Goal: Find specific page/section: Find specific page/section

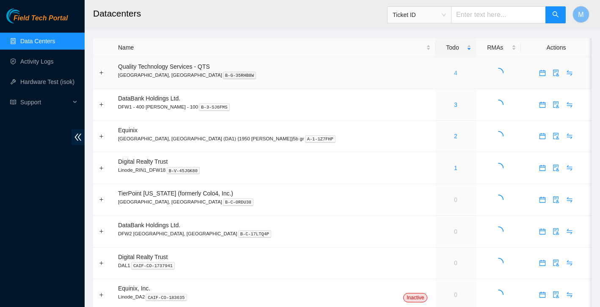
click at [454, 72] on link "4" at bounding box center [455, 72] width 3 height 7
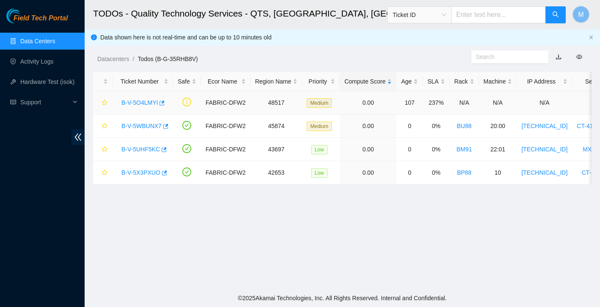
click at [130, 102] on link "B-V-5O4LMYI" at bounding box center [140, 102] width 36 height 7
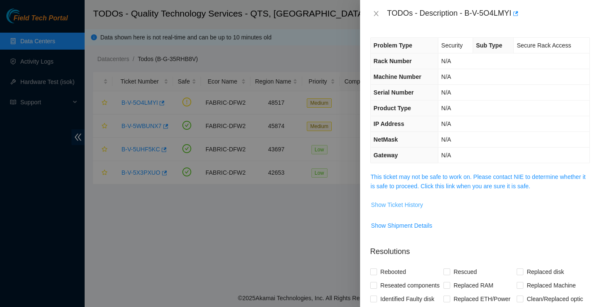
click at [408, 204] on span "Show Ticket History" at bounding box center [397, 204] width 52 height 9
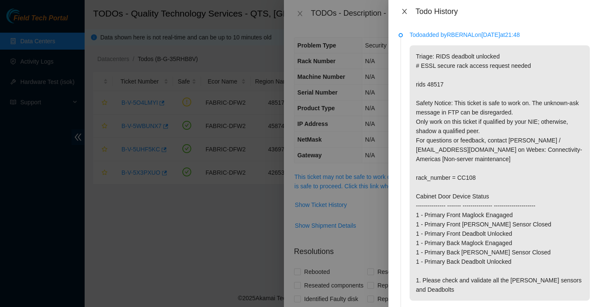
click at [404, 13] on icon "close" at bounding box center [404, 11] width 7 height 7
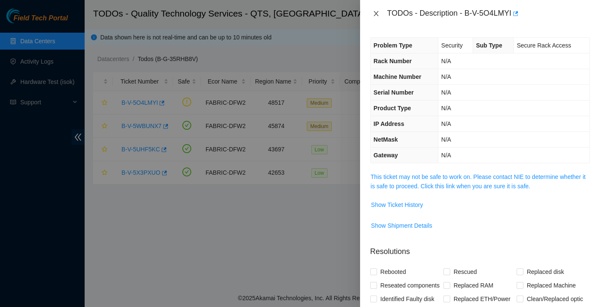
click at [373, 12] on icon "close" at bounding box center [376, 13] width 7 height 7
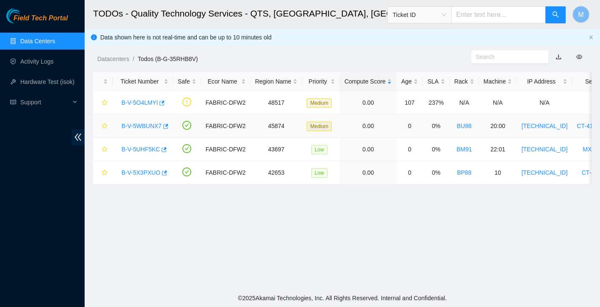
click at [136, 125] on link "B-V-5WBUNX7" at bounding box center [142, 125] width 40 height 7
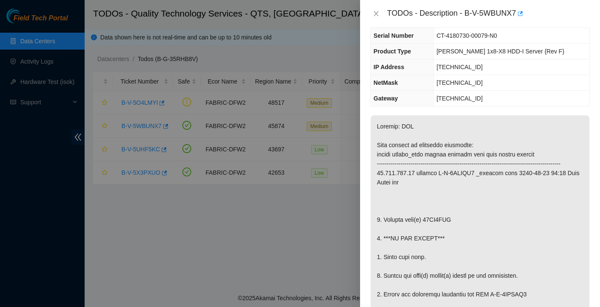
scroll to position [53, 0]
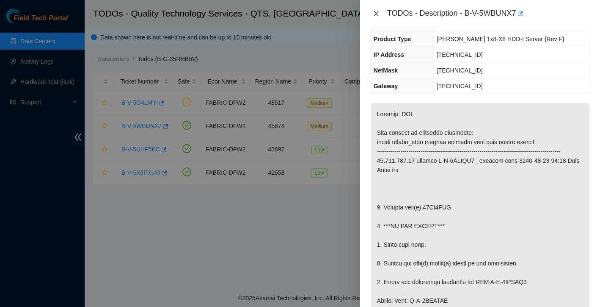
click at [377, 17] on button "Close" at bounding box center [376, 14] width 12 height 8
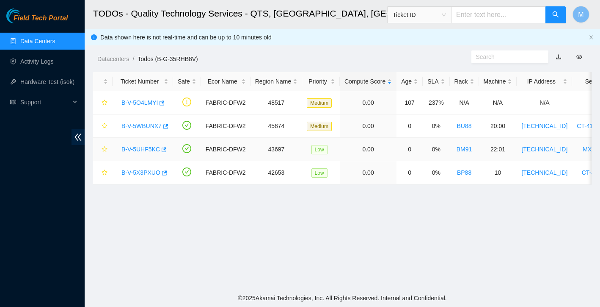
click at [141, 148] on link "B-V-5UHF5KC" at bounding box center [141, 149] width 39 height 7
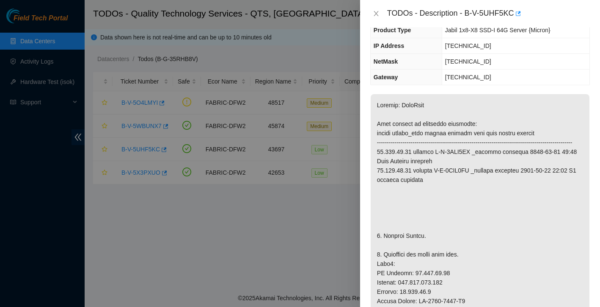
scroll to position [109, 0]
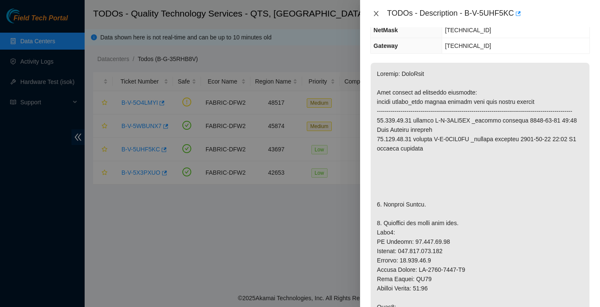
click at [379, 13] on icon "close" at bounding box center [376, 13] width 7 height 7
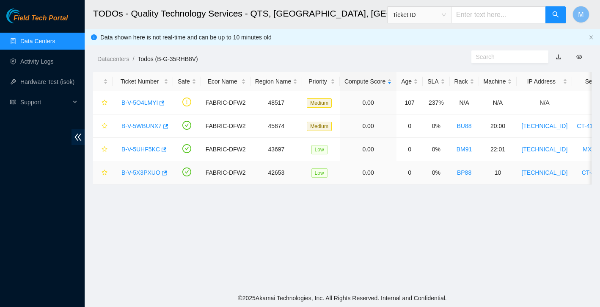
click at [155, 174] on link "B-V-5X3PXUO" at bounding box center [141, 172] width 39 height 7
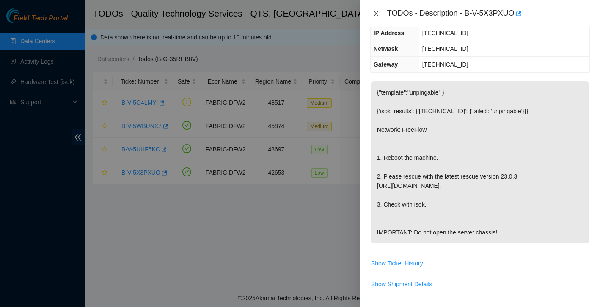
click at [378, 14] on icon "close" at bounding box center [376, 13] width 7 height 7
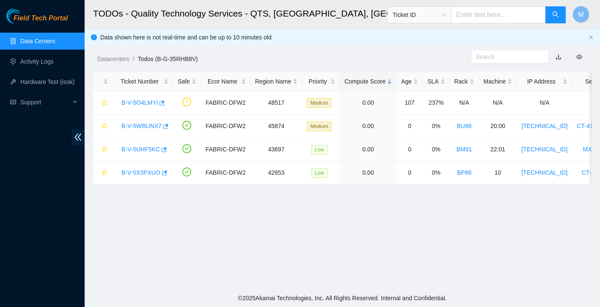
click at [41, 42] on link "Data Centers" at bounding box center [37, 41] width 35 height 7
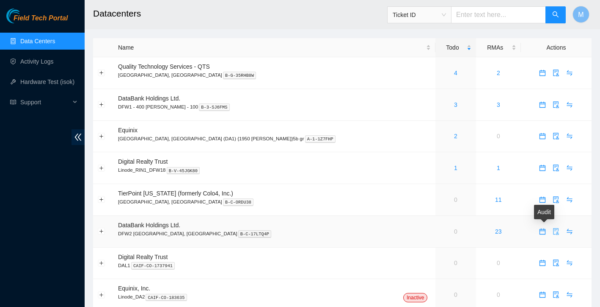
click at [553, 232] on icon "audit" at bounding box center [556, 231] width 7 height 7
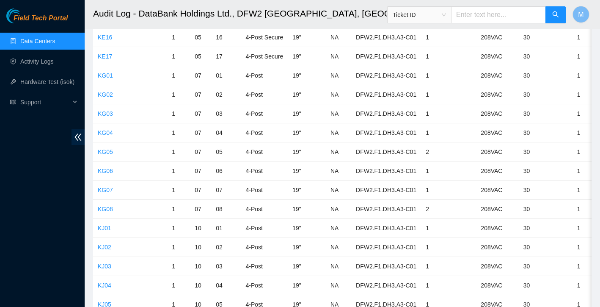
scroll to position [1571, 0]
click at [37, 170] on div "Field Tech Portal Data Centers Activity Logs Hardware Test (isok) Support" at bounding box center [42, 157] width 85 height 298
click at [31, 43] on link "Data Centers" at bounding box center [37, 41] width 35 height 7
